Goal: Transaction & Acquisition: Purchase product/service

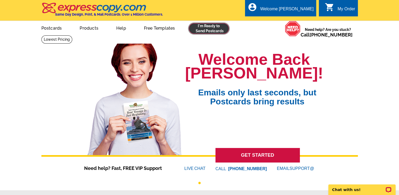
click at [208, 30] on link at bounding box center [209, 28] width 40 height 11
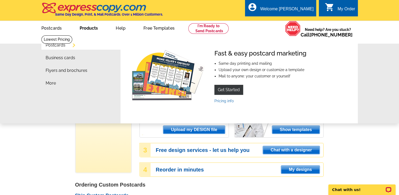
click at [87, 29] on link "Products" at bounding box center [88, 27] width 35 height 12
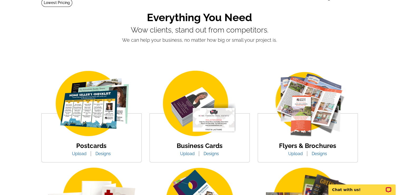
scroll to position [37, 0]
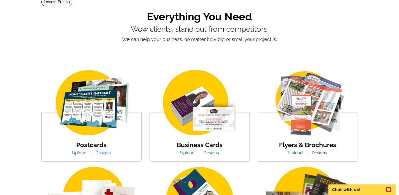
click at [95, 113] on img at bounding box center [92, 102] width 90 height 69
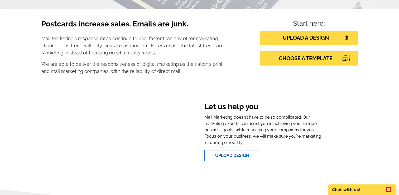
scroll to position [92, 0]
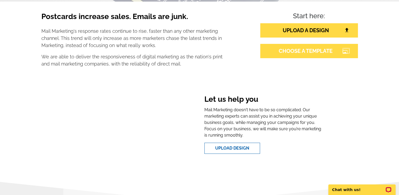
click at [306, 51] on link "CHOOSE A TEMPLATE" at bounding box center [310, 51] width 98 height 14
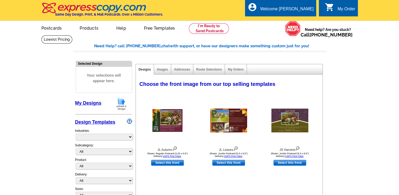
select select "785"
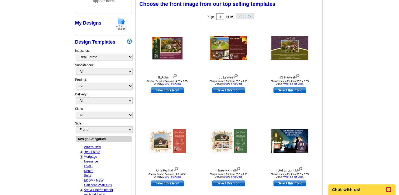
scroll to position [97, 0]
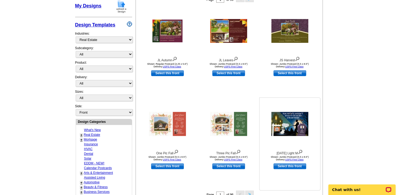
click at [286, 126] on img at bounding box center [290, 124] width 37 height 24
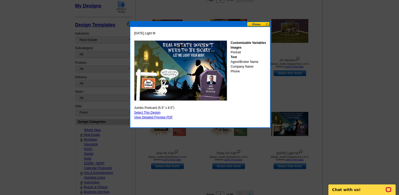
click at [179, 69] on img at bounding box center [180, 70] width 93 height 60
click at [255, 24] on button at bounding box center [258, 24] width 23 height 5
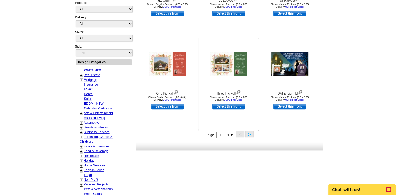
scroll to position [158, 0]
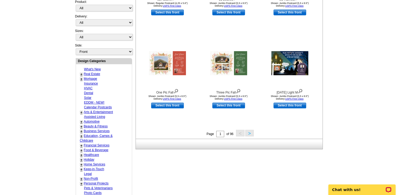
click at [249, 134] on button ">" at bounding box center [249, 133] width 8 height 7
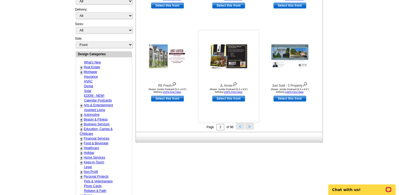
scroll to position [159, 0]
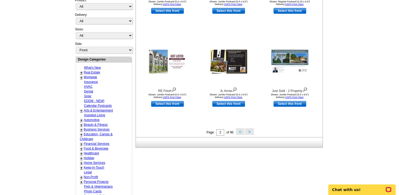
click at [249, 132] on button ">" at bounding box center [249, 131] width 8 height 7
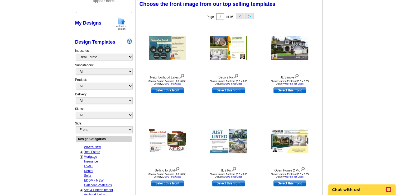
scroll to position [78, 0]
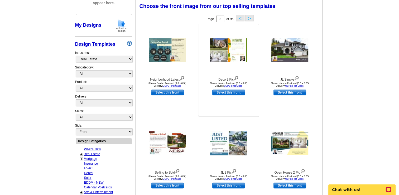
click at [207, 56] on div at bounding box center [229, 50] width 58 height 48
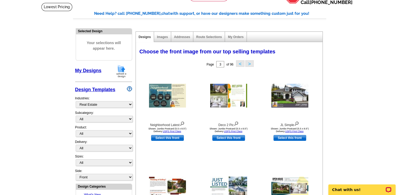
scroll to position [0, 0]
